Goal: Communication & Community: Ask a question

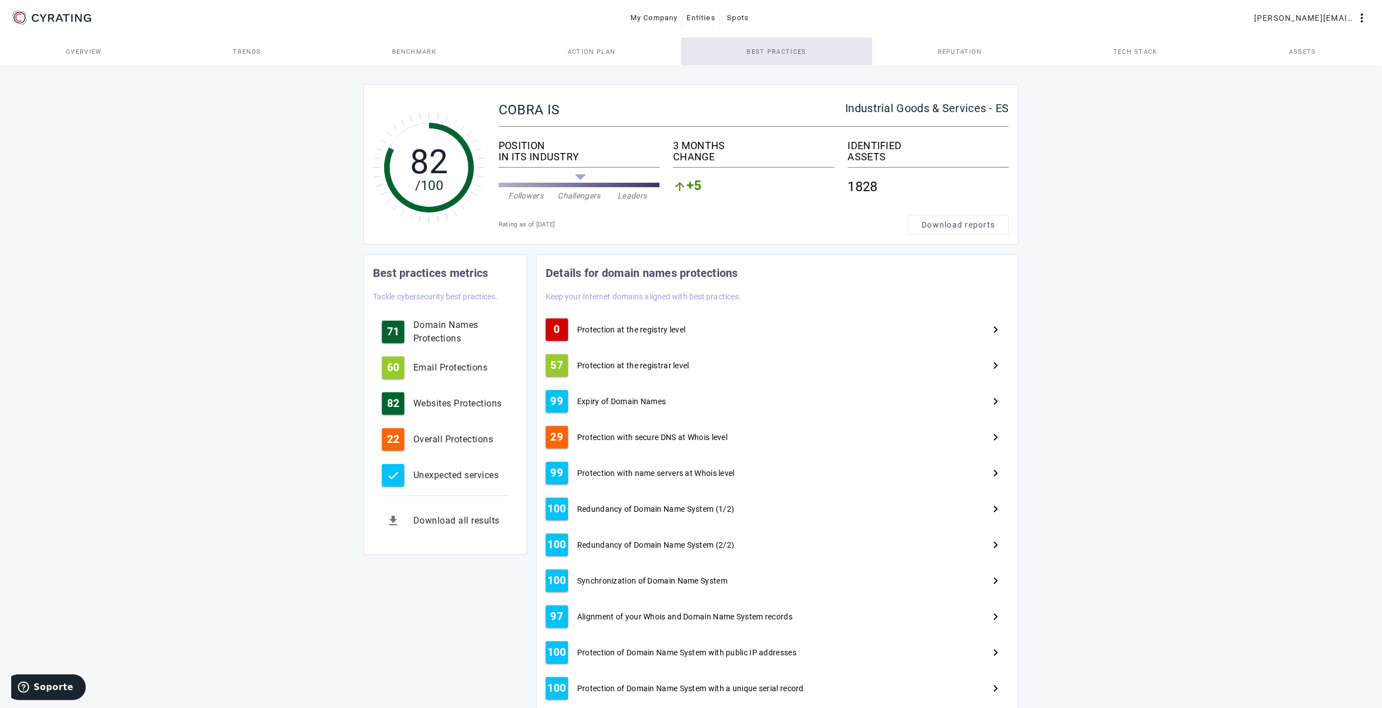
click at [784, 52] on span "Best practices" at bounding box center [775, 52] width 59 height 6
click at [461, 525] on div "Download all results" at bounding box center [460, 520] width 95 height 13
click at [608, 53] on span "Action Plan" at bounding box center [591, 52] width 48 height 6
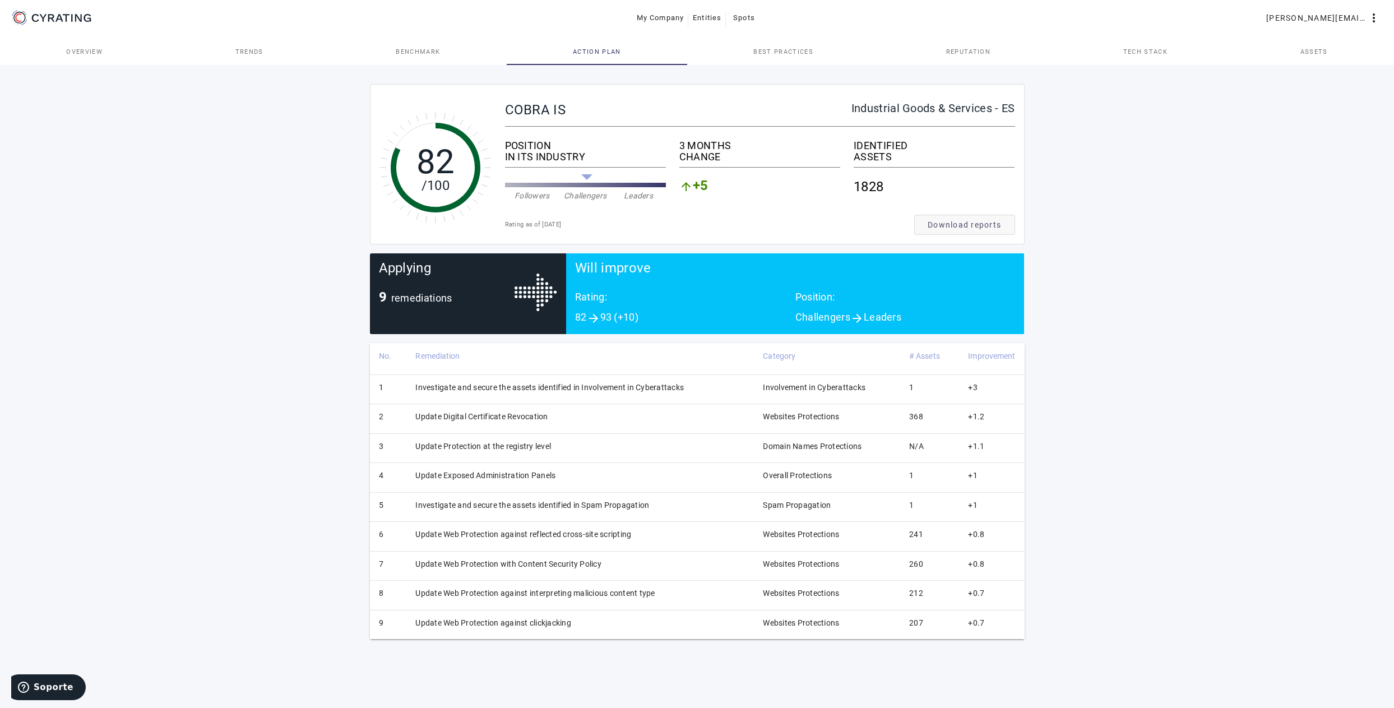
click at [998, 221] on span "Download reports" at bounding box center [964, 224] width 73 height 11
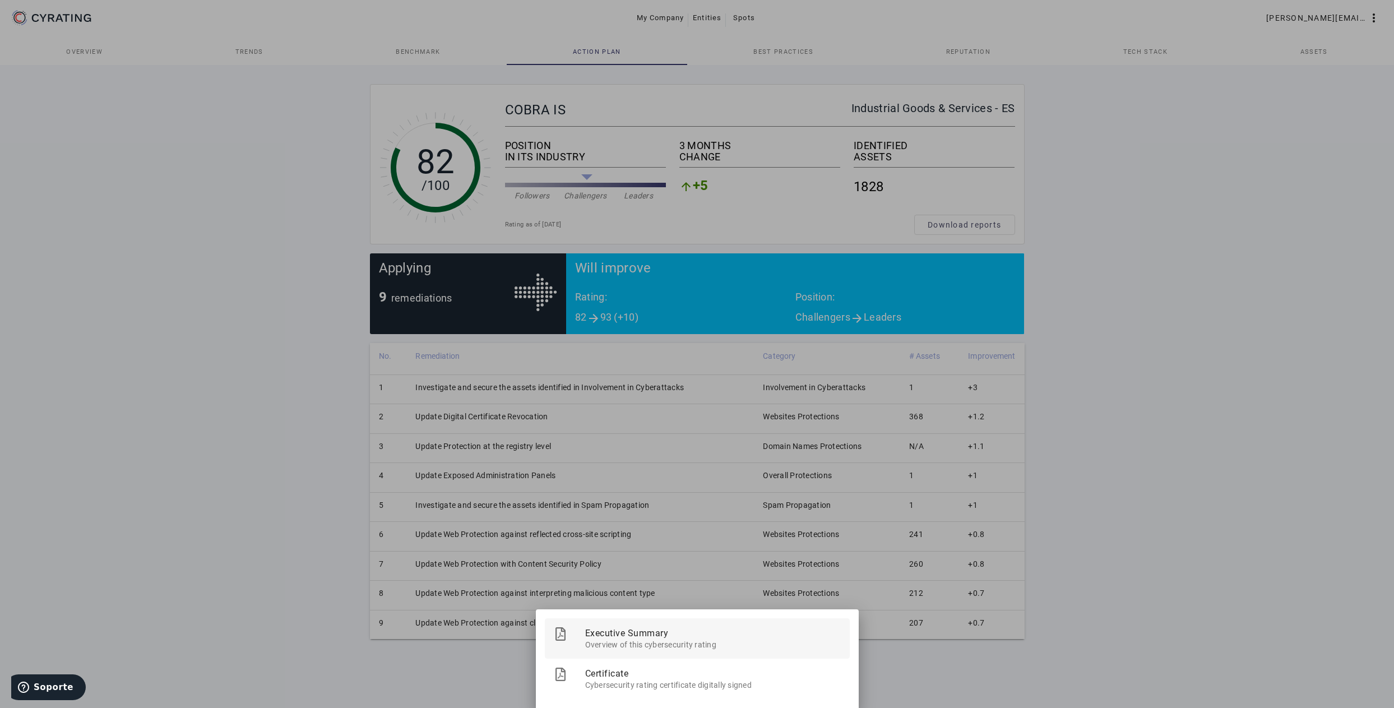
click at [692, 639] on span "Overview of this cybersecurity rating" at bounding box center [713, 643] width 256 height 14
click at [649, 638] on span "Overview of this cybersecurity rating" at bounding box center [713, 643] width 256 height 14
click at [244, 193] on div at bounding box center [697, 354] width 1394 height 708
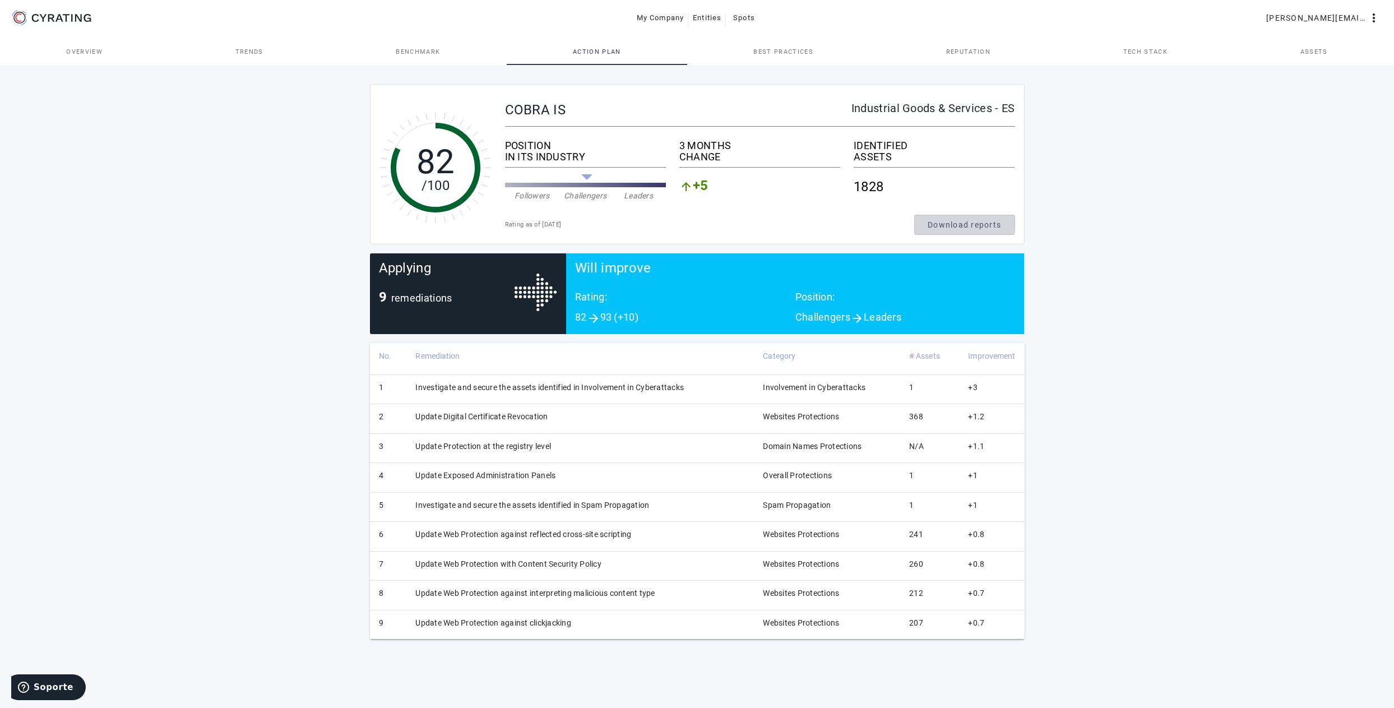
click at [948, 224] on span "Download reports" at bounding box center [964, 224] width 73 height 11
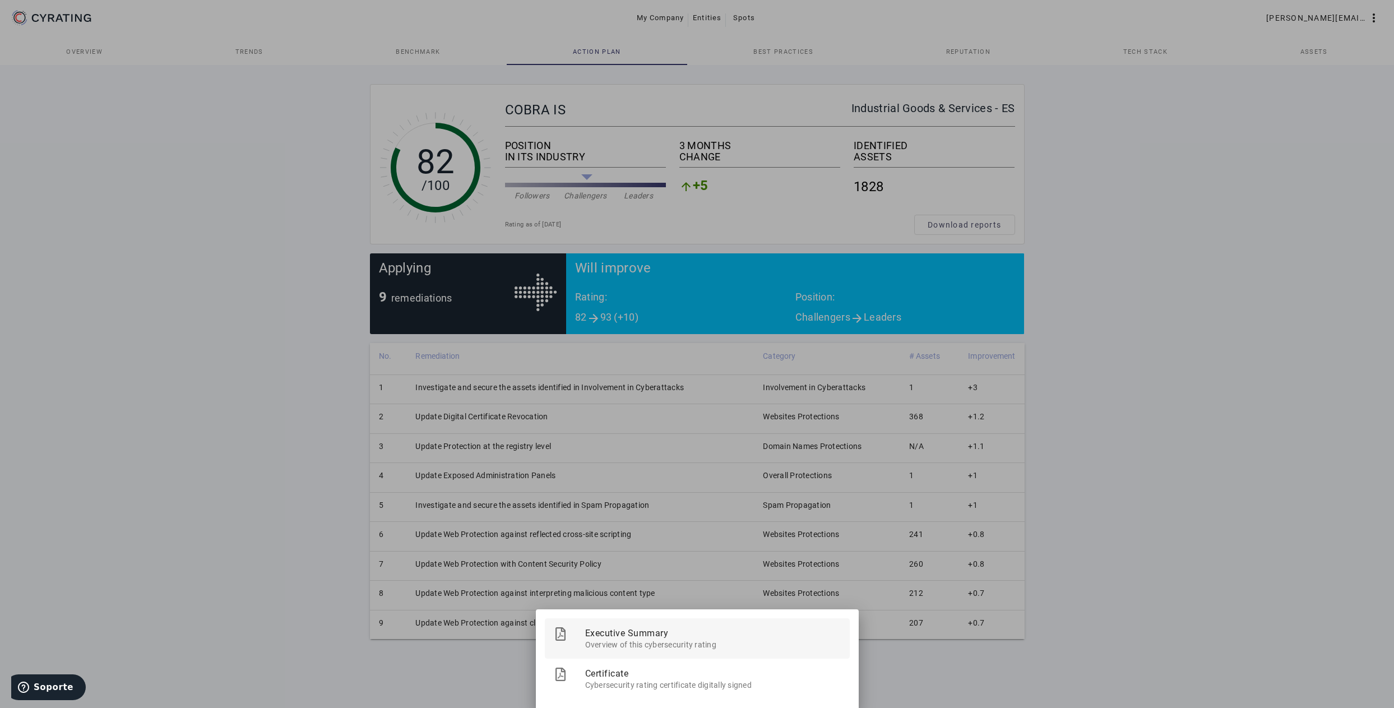
click at [636, 633] on span "Executive Summary" at bounding box center [713, 632] width 256 height 29
click at [427, 666] on div at bounding box center [697, 354] width 1394 height 708
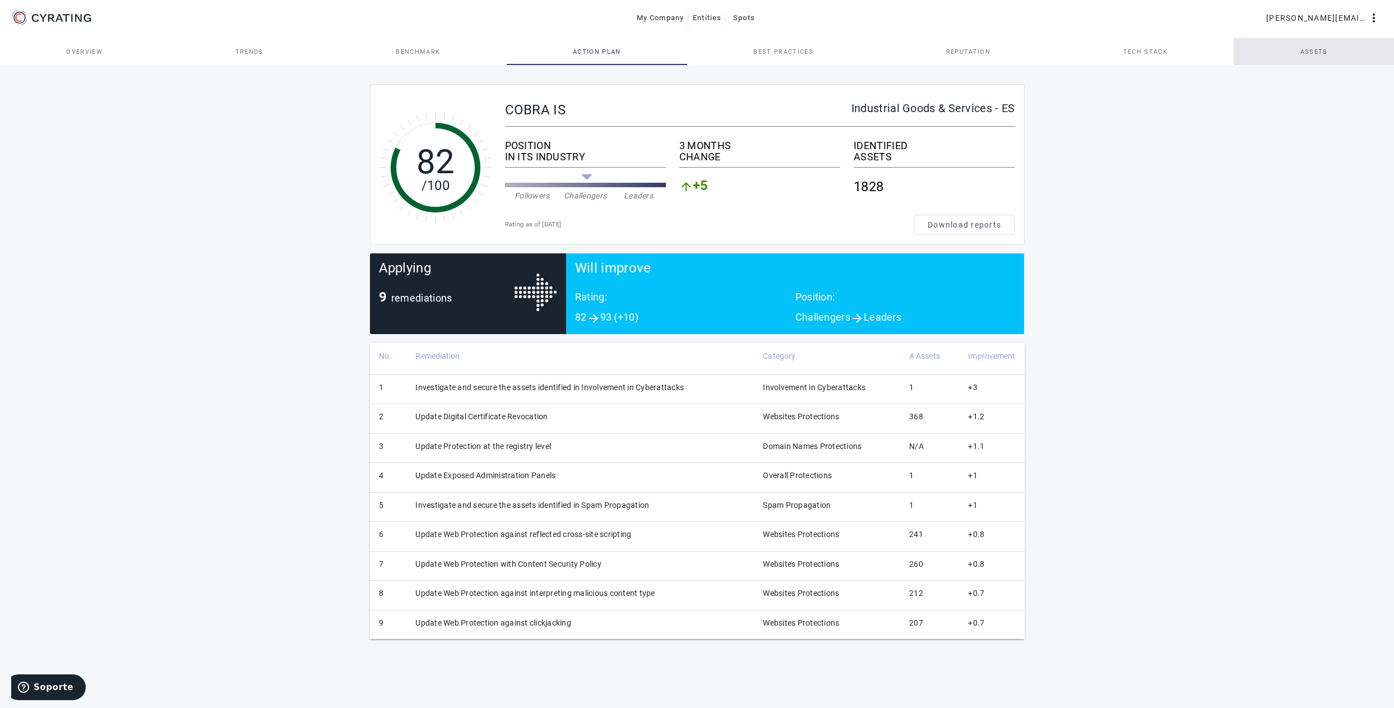
click at [1309, 52] on span "Assets" at bounding box center [1314, 52] width 27 height 6
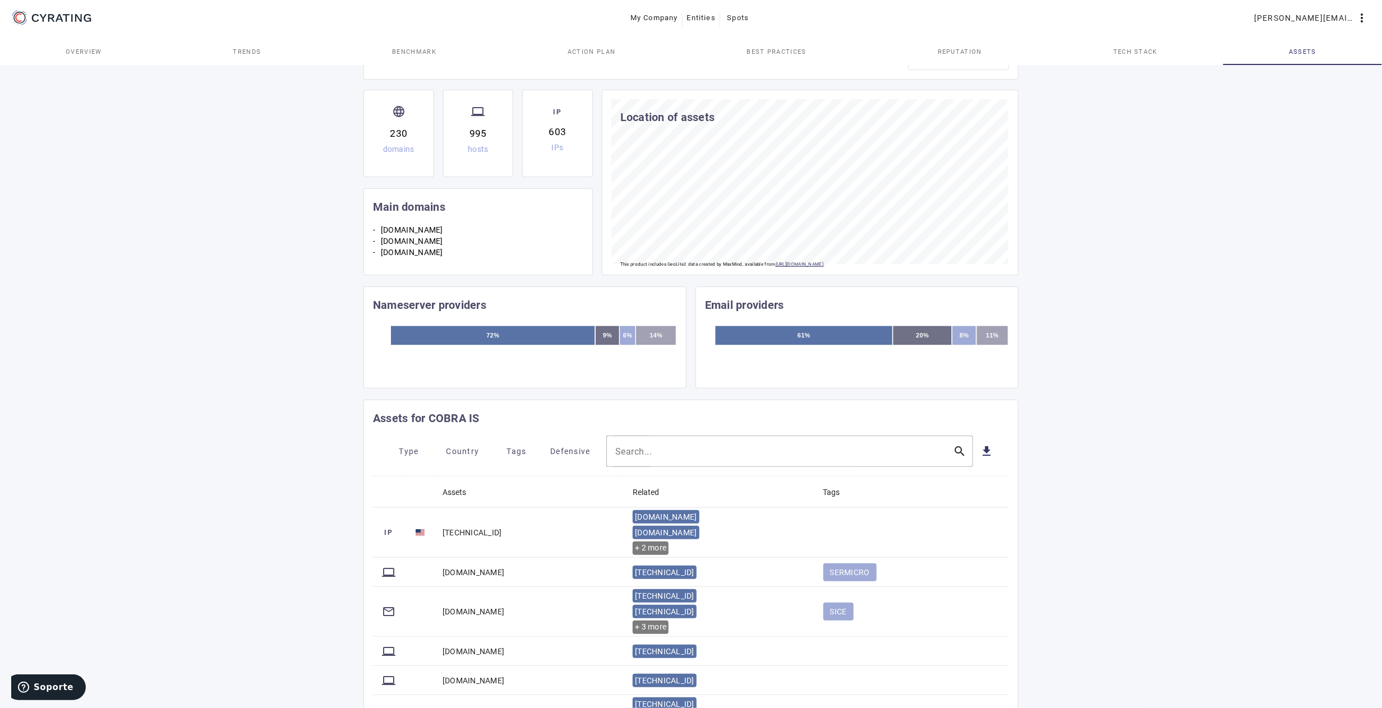
scroll to position [168, 0]
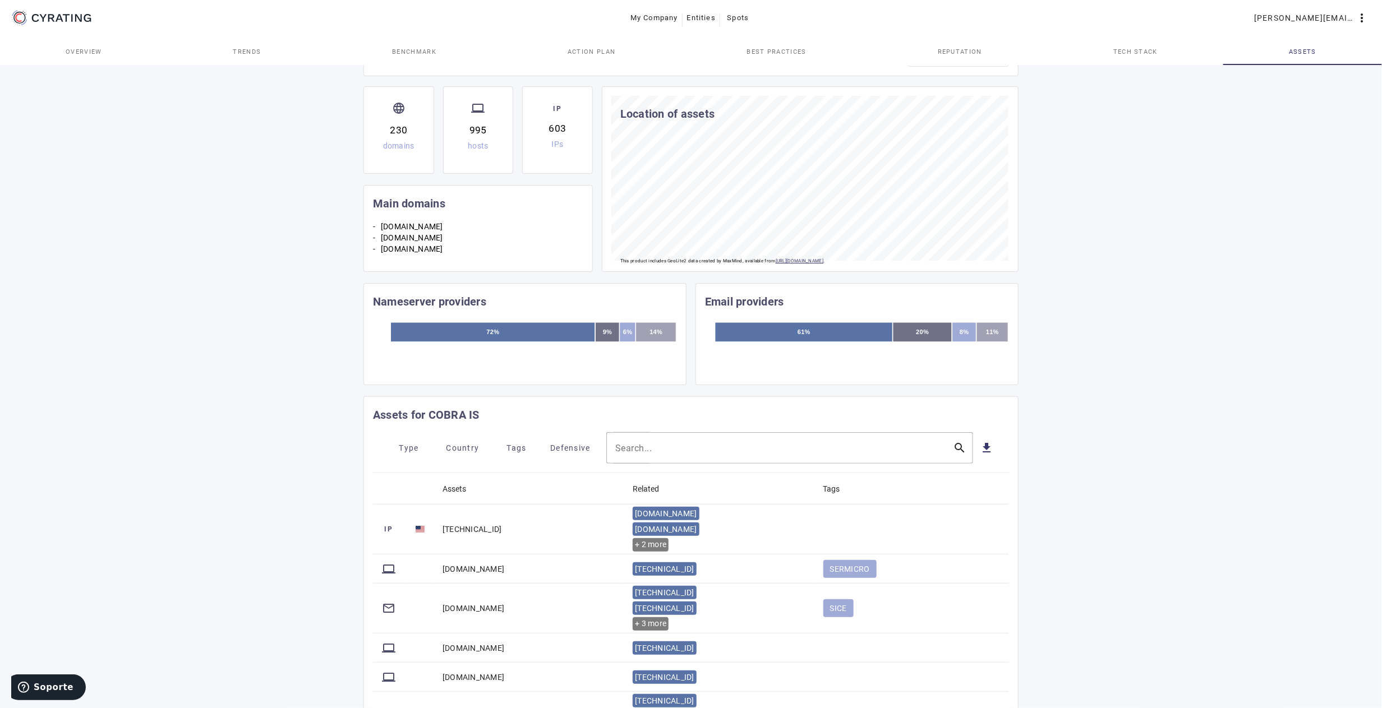
click at [1097, 645] on div "82 /100 COBRA IS Industrial Goods & Services - ES POSITION IN ITS INDUSTRY Foll…" at bounding box center [691, 437] width 1382 height 1085
click at [730, 446] on input "Search..." at bounding box center [779, 447] width 329 height 13
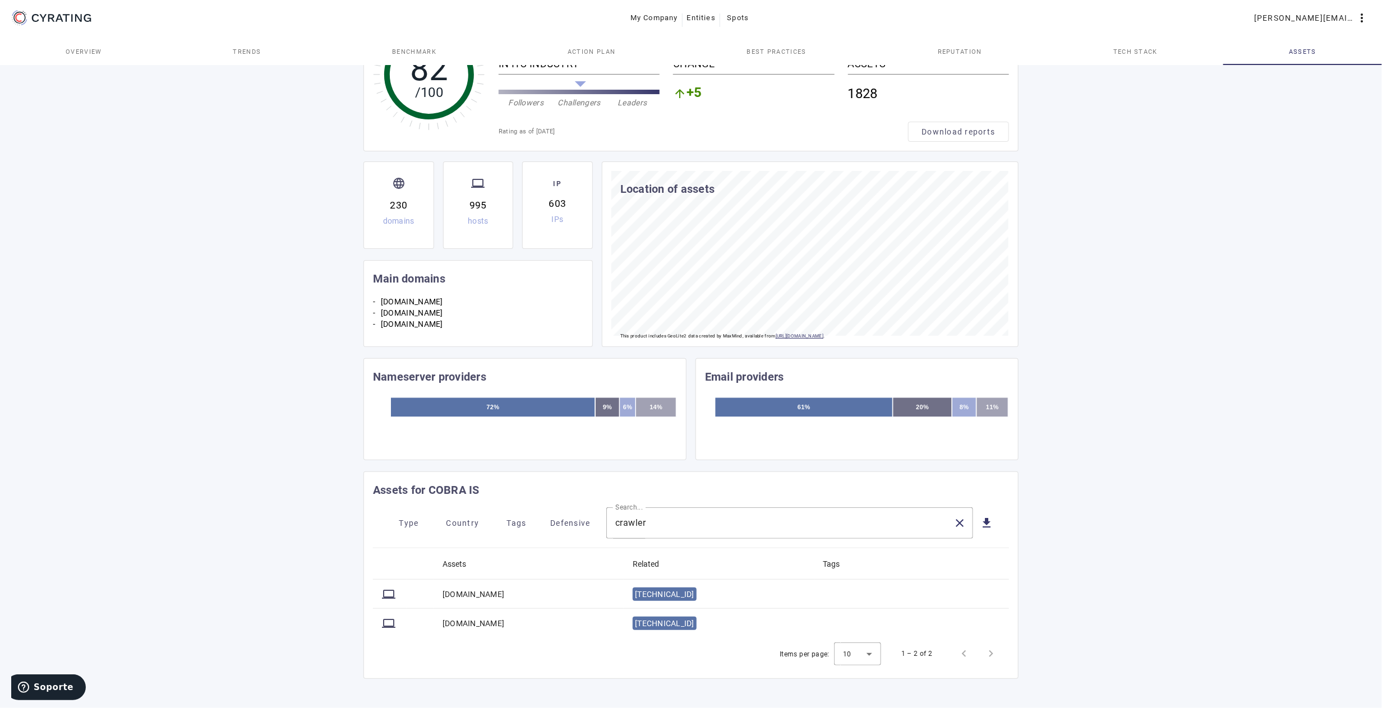
drag, startPoint x: 1109, startPoint y: 677, endPoint x: 1090, endPoint y: 675, distance: 19.1
click at [1109, 677] on div "82 /100 COBRA IS Industrial Goods & Services - ES POSITION IN ITS INDUSTRY Foll…" at bounding box center [691, 339] width 1382 height 738
click at [677, 520] on input "crawler" at bounding box center [779, 522] width 329 height 13
drag, startPoint x: 669, startPoint y: 520, endPoint x: 627, endPoint y: 519, distance: 42.1
click at [627, 519] on input "crawler" at bounding box center [779, 522] width 329 height 13
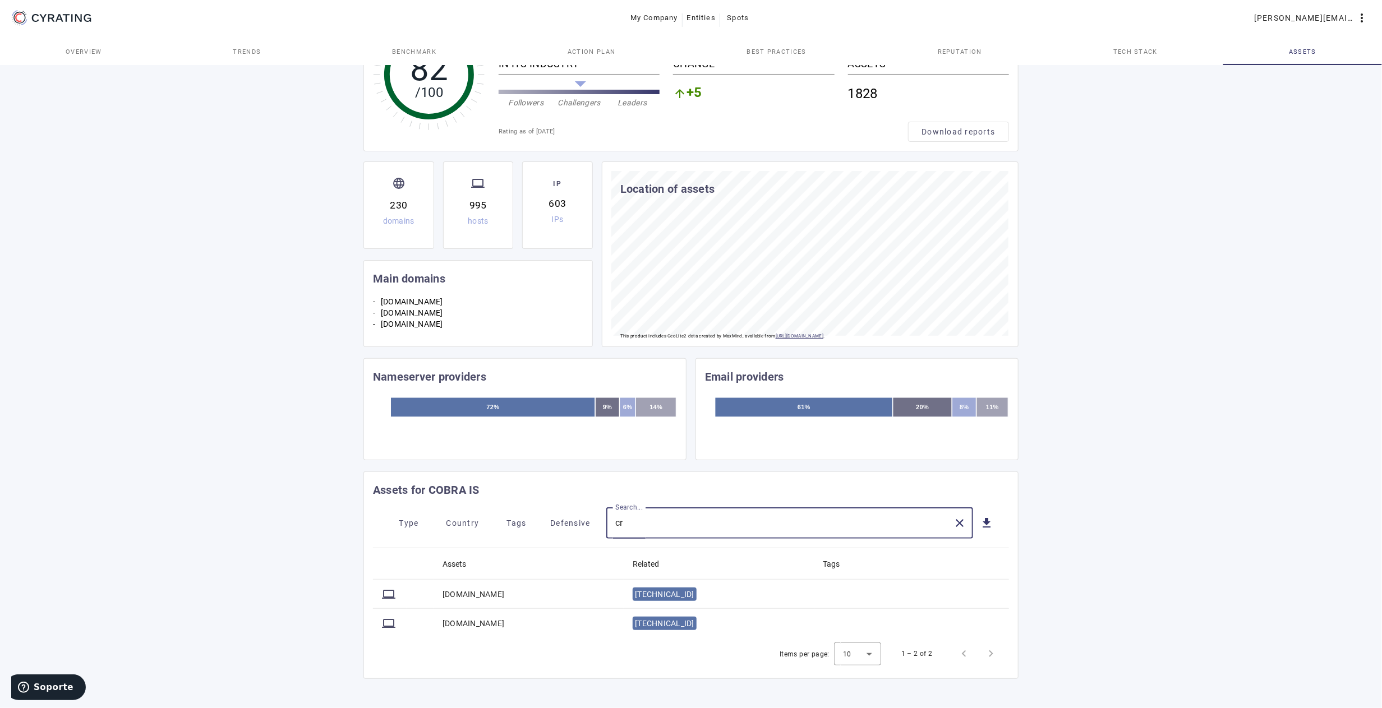
type input "c"
paste input "crawler.demo.etra-id.com"
type input "crawler.demo.etra-id.com"
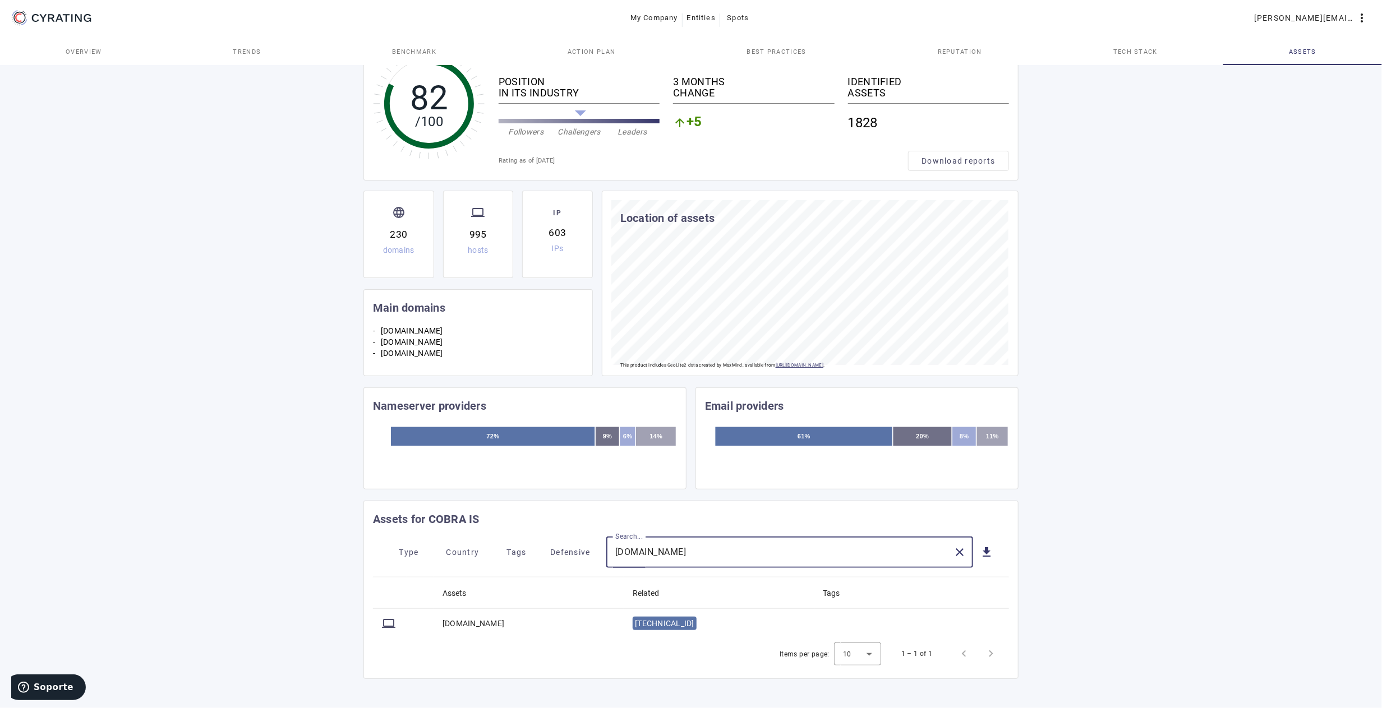
scroll to position [67, 0]
drag, startPoint x: 163, startPoint y: 668, endPoint x: 86, endPoint y: 680, distance: 77.6
click at [163, 668] on div "82 /100 COBRA IS Industrial Goods & Services - ES POSITION IN ITS INDUSTRY Foll…" at bounding box center [691, 353] width 1382 height 709
click at [61, 685] on span "Soporte" at bounding box center [54, 687] width 40 height 10
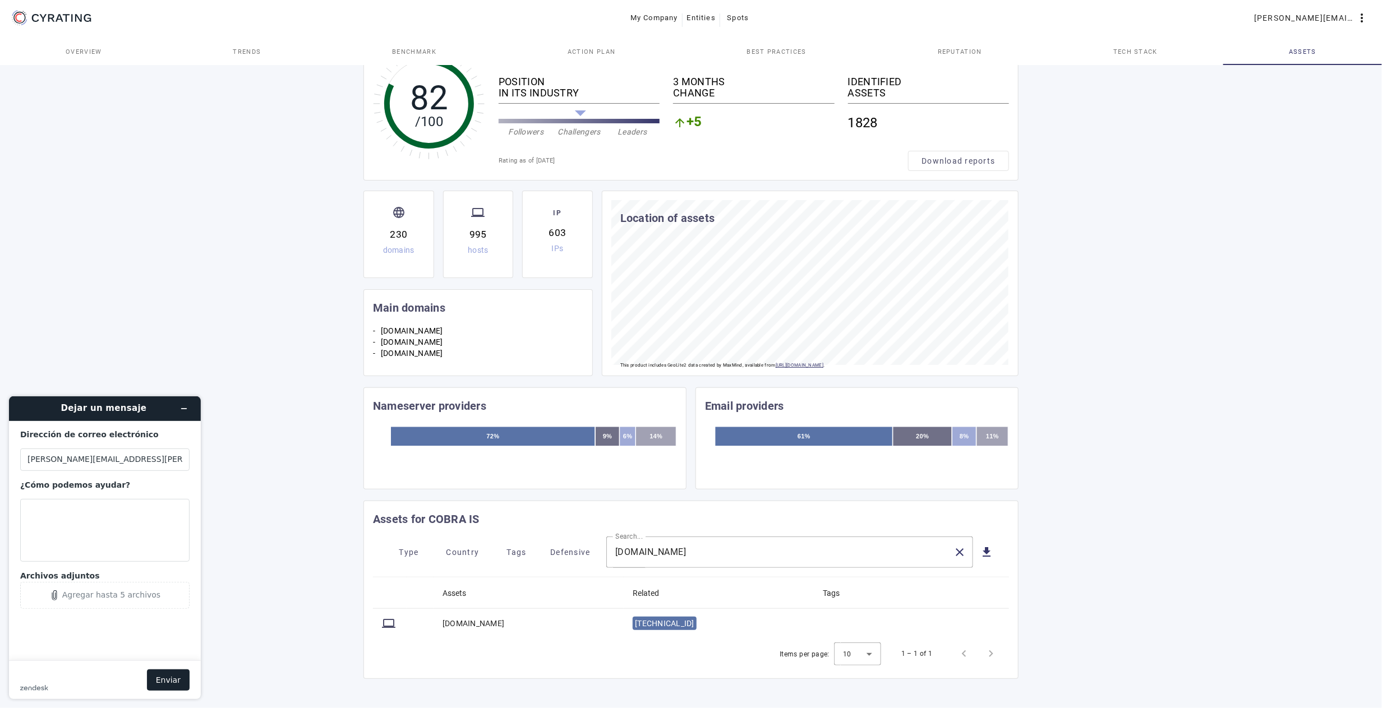
scroll to position [0, 0]
click at [81, 488] on strong "¿Cómo podemos ayudar?" at bounding box center [75, 484] width 110 height 9
click at [81, 498] on textarea "¿Cómo podemos ayudar?" at bounding box center [104, 529] width 169 height 63
click at [70, 517] on textarea "¿Cómo podemos ayudar?" at bounding box center [104, 529] width 169 height 63
paste textarea "crawler.demo.etra-id.com"
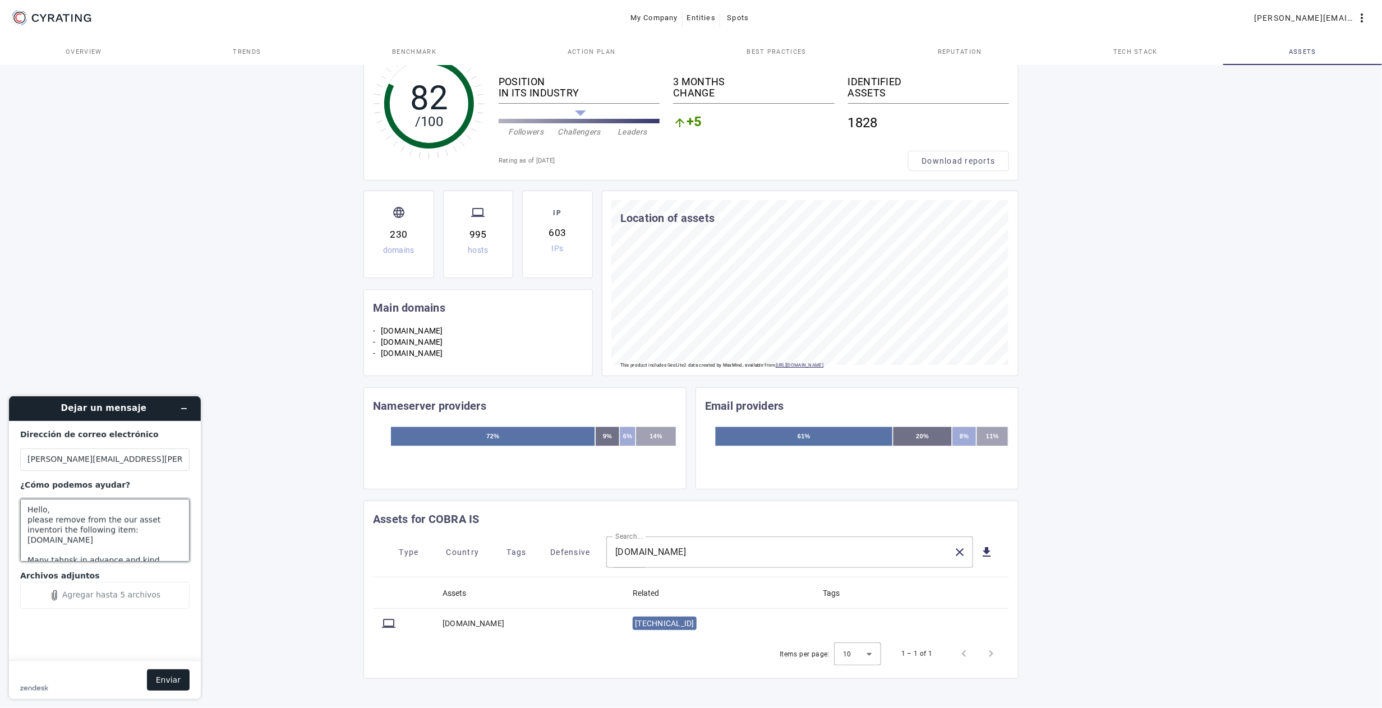
drag, startPoint x: 56, startPoint y: 513, endPoint x: 54, endPoint y: 527, distance: 13.5
click at [54, 527] on textarea "Hello, please remove from the our asset inventori the following item: crawler.d…" at bounding box center [104, 529] width 169 height 63
click at [152, 534] on textarea "Hello, please remove from the our asset inventory the following item: crawler.d…" at bounding box center [104, 529] width 169 height 63
type textarea "Hello, please remove from the our asset inventory the following item: crawler.d…"
click at [163, 675] on button "Enviar" at bounding box center [168, 679] width 43 height 21
